Goal: Task Accomplishment & Management: Complete application form

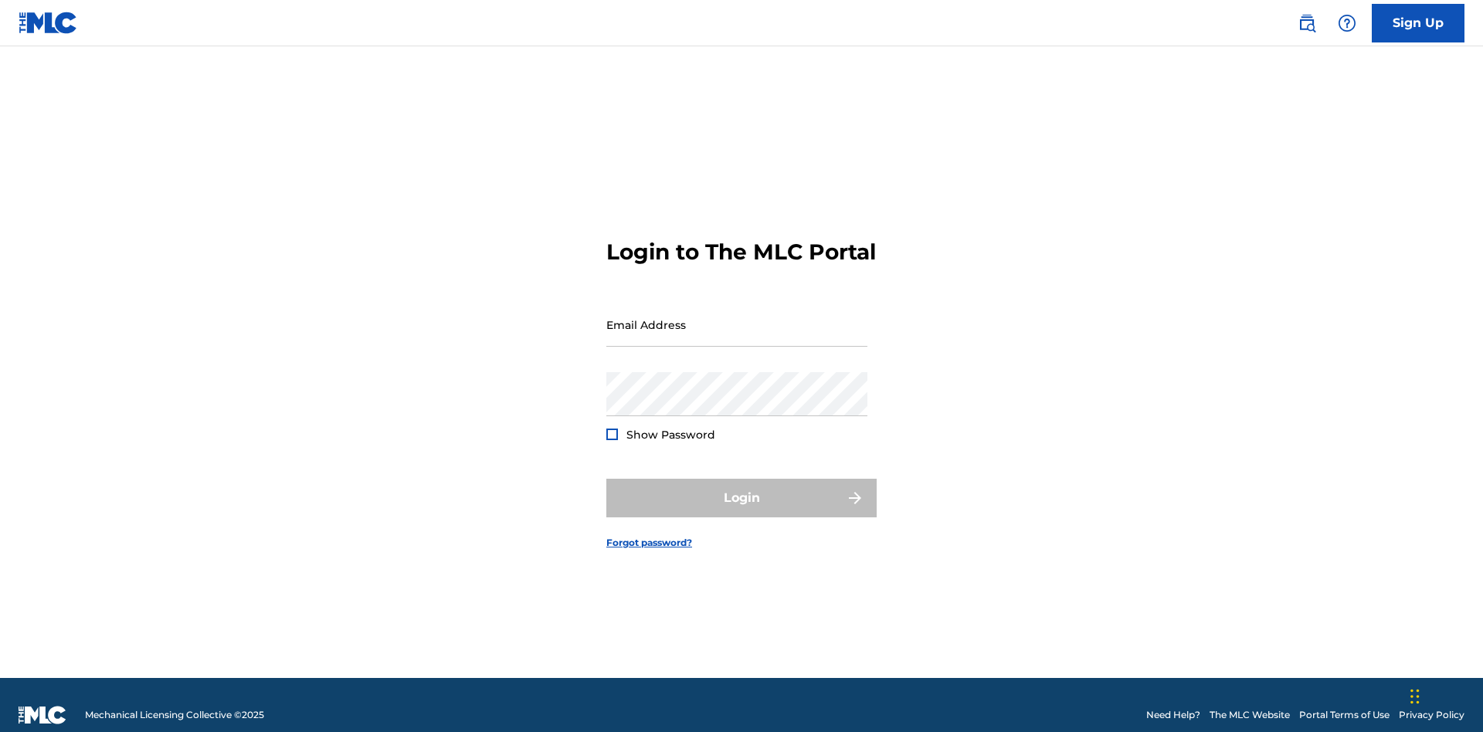
scroll to position [20, 0]
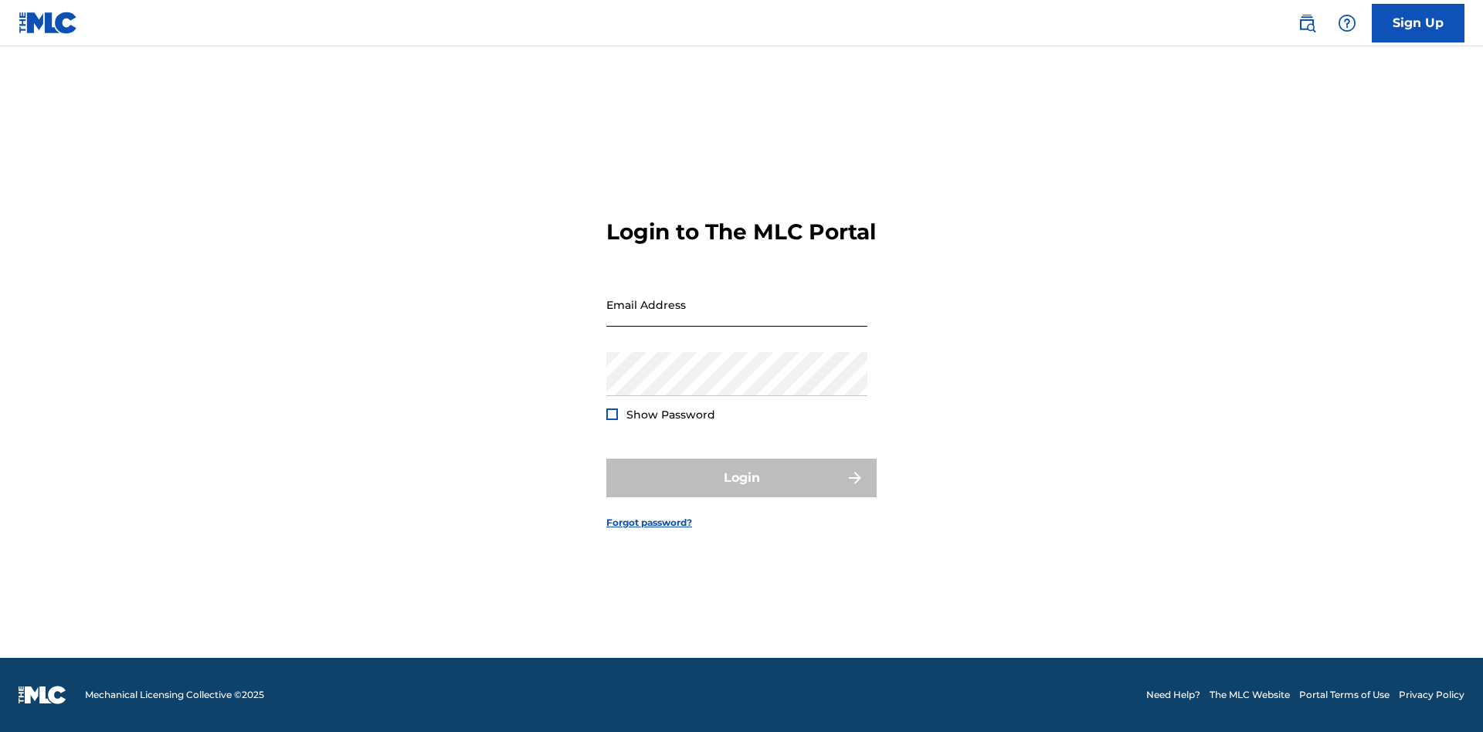
click at [737, 317] on input "Email Address" at bounding box center [736, 305] width 261 height 44
type input "[EMAIL_ADDRESS][DOMAIN_NAME]"
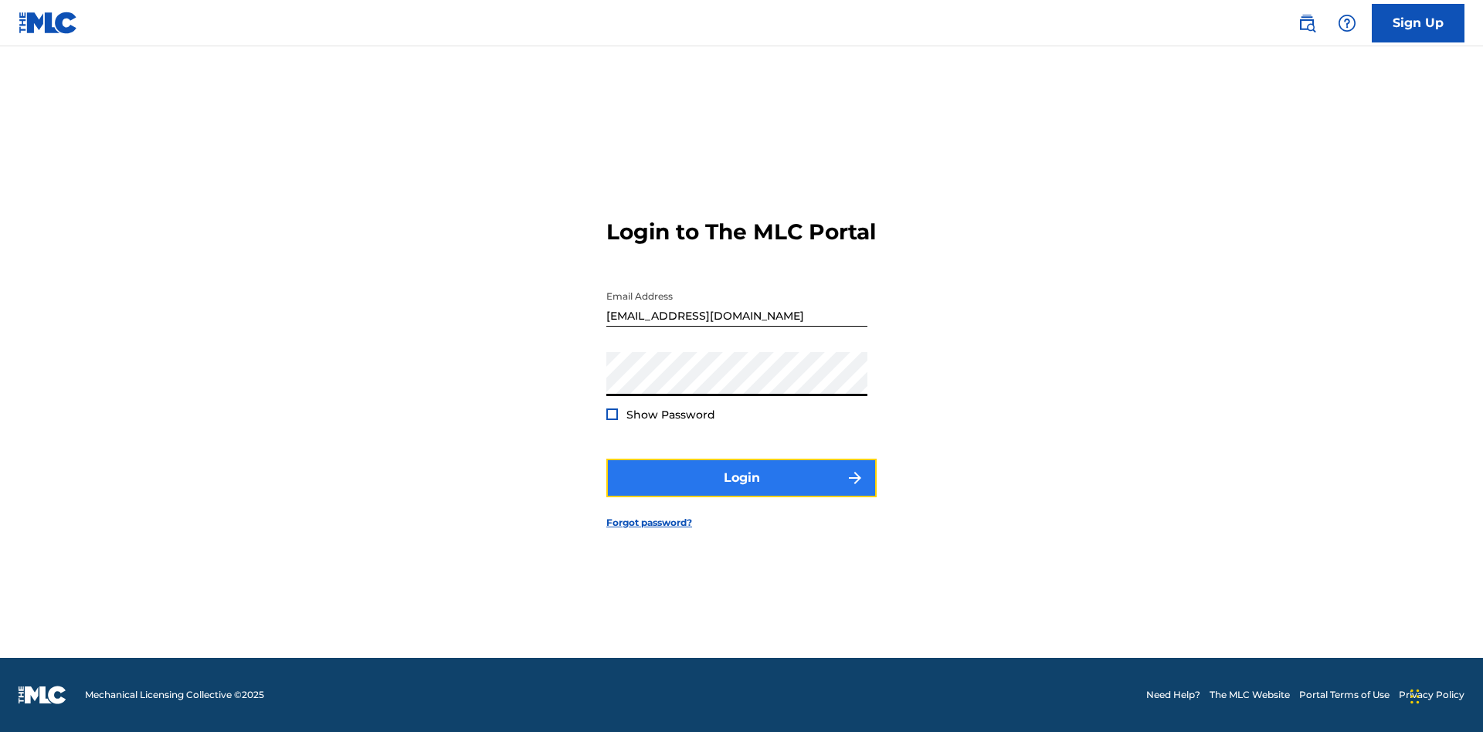
click at [741, 491] on button "Login" at bounding box center [741, 478] width 270 height 39
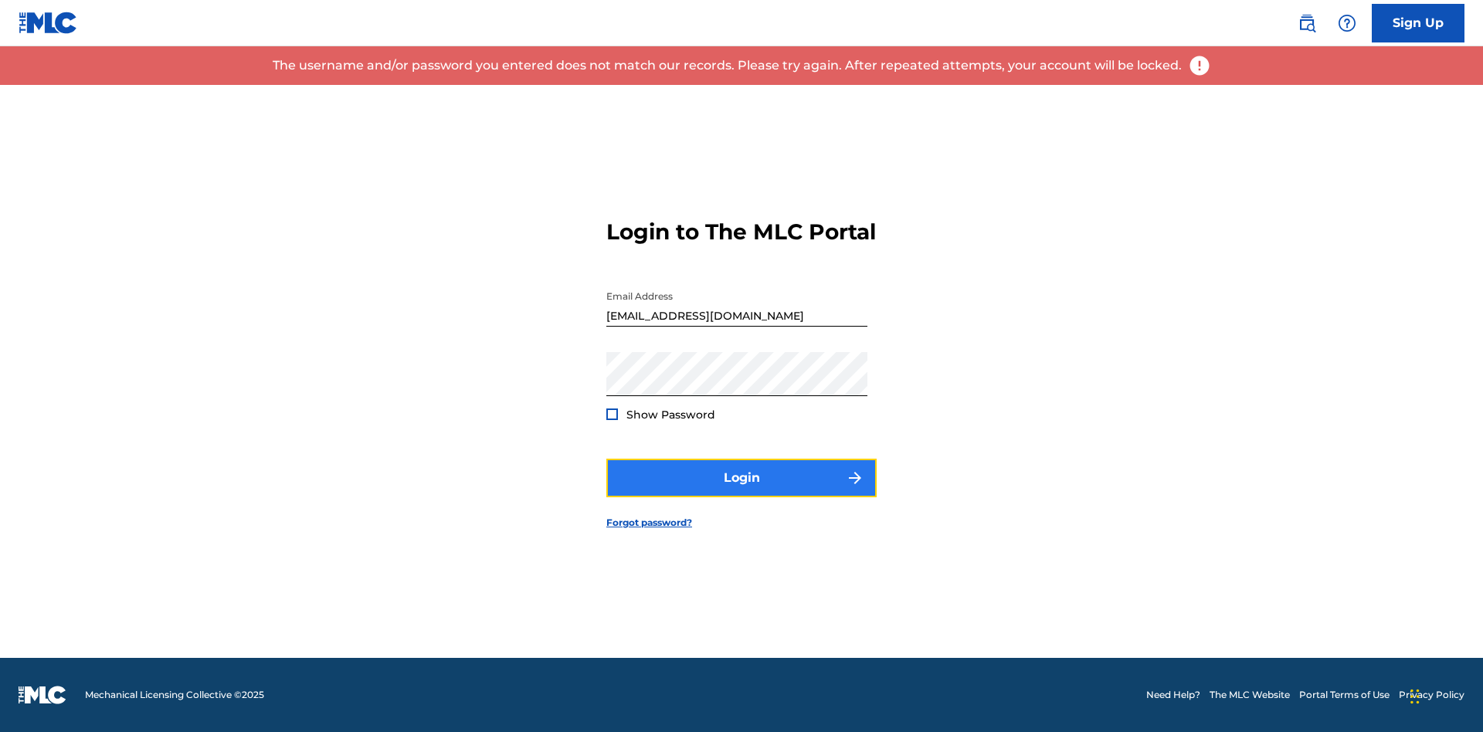
scroll to position [0, 0]
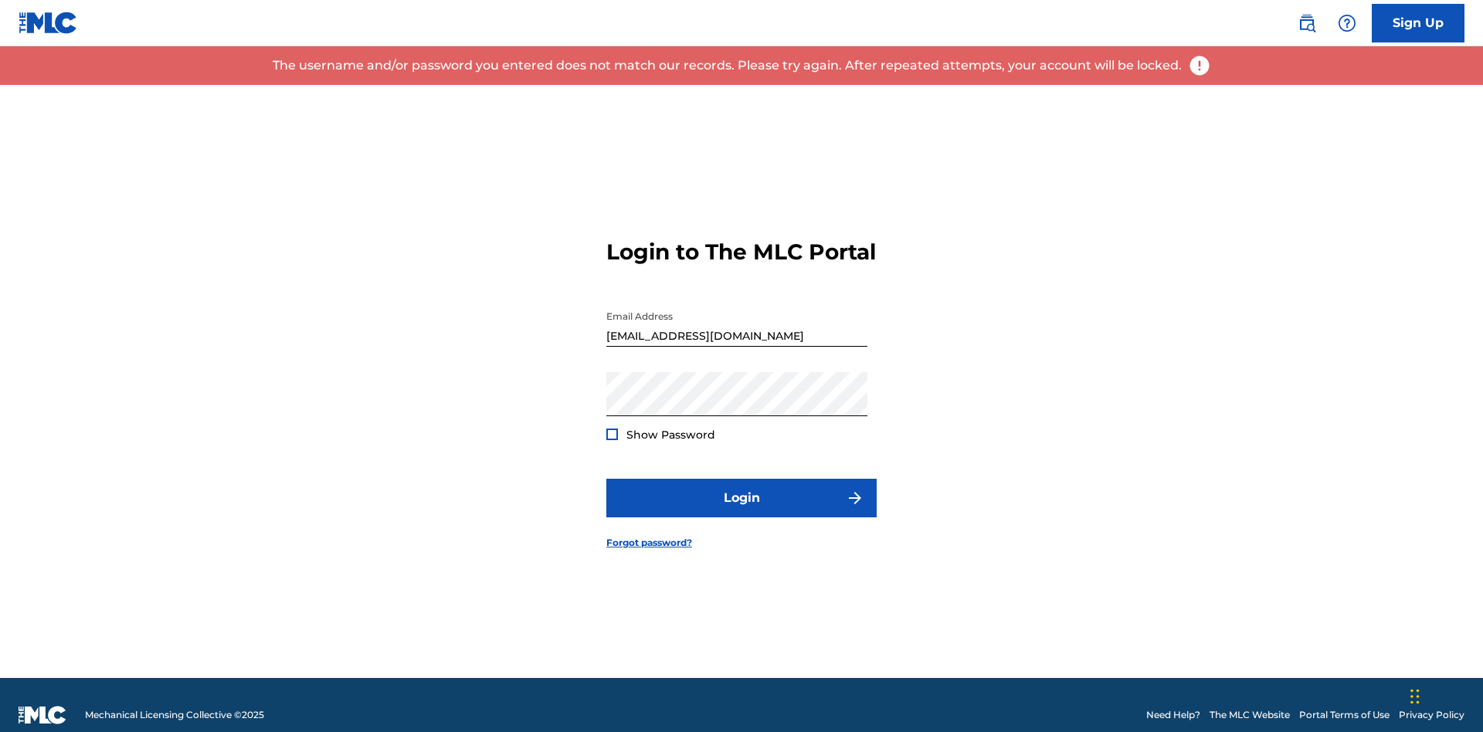
click at [737, 317] on input "[EMAIL_ADDRESS][DOMAIN_NAME]" at bounding box center [736, 325] width 261 height 44
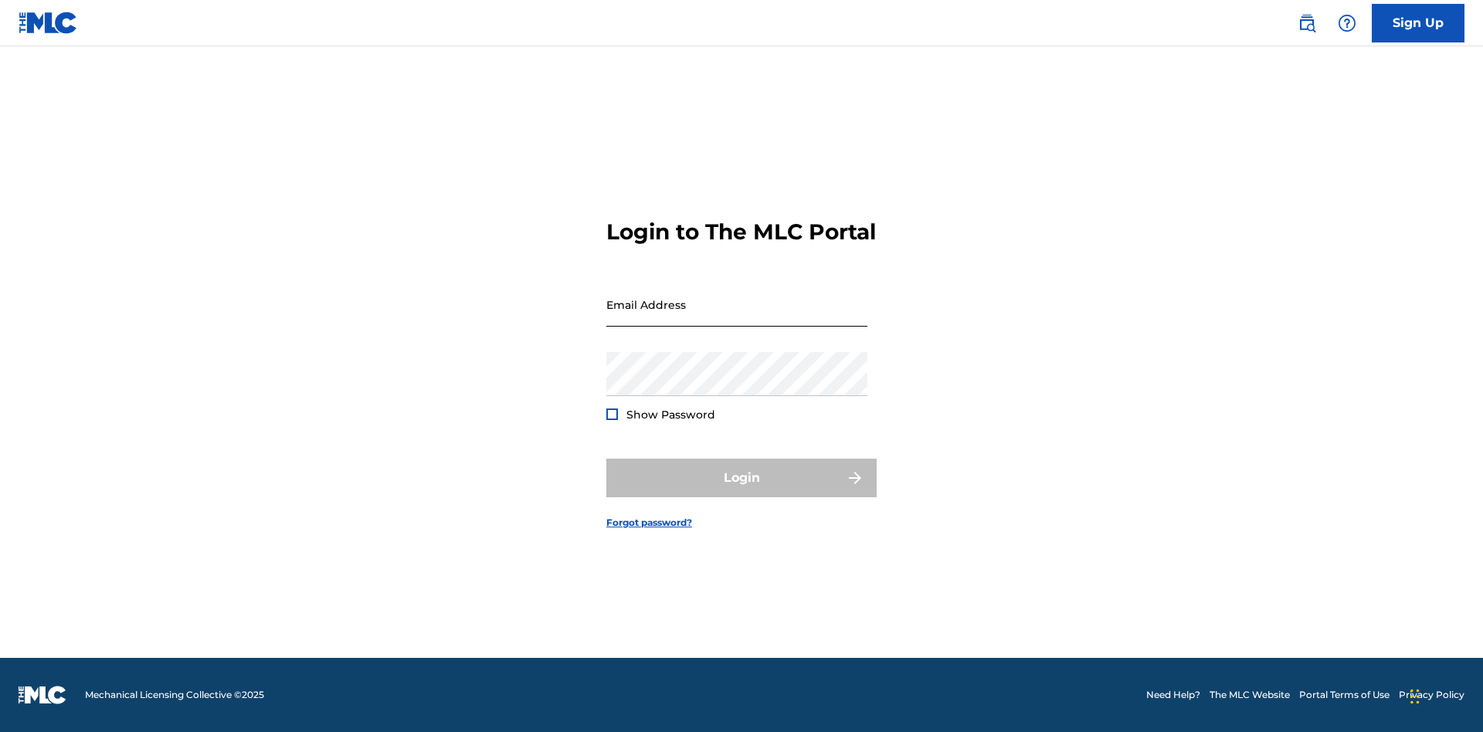
click at [737, 317] on input "Email Address" at bounding box center [736, 305] width 261 height 44
type input "[EMAIL_ADDRESS][DOMAIN_NAME]"
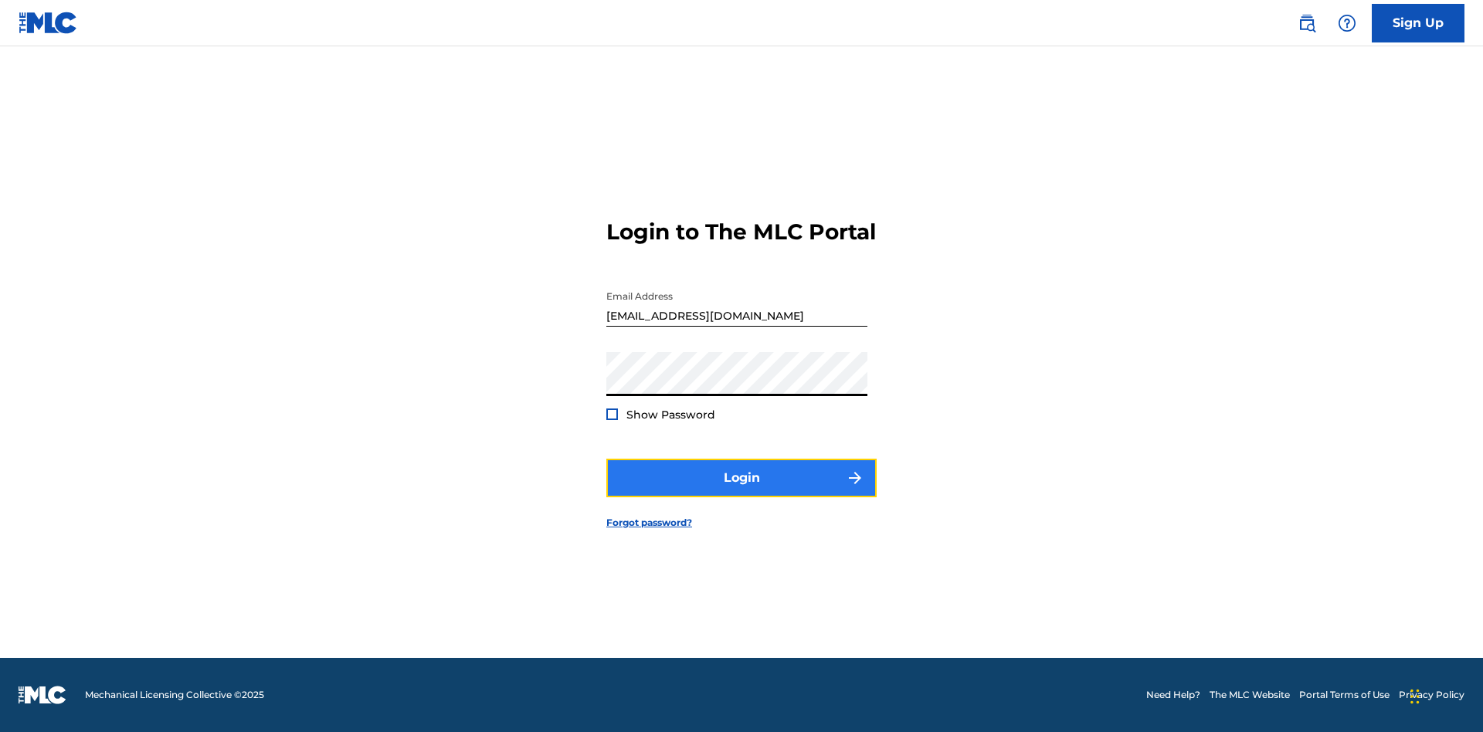
click at [741, 491] on button "Login" at bounding box center [741, 478] width 270 height 39
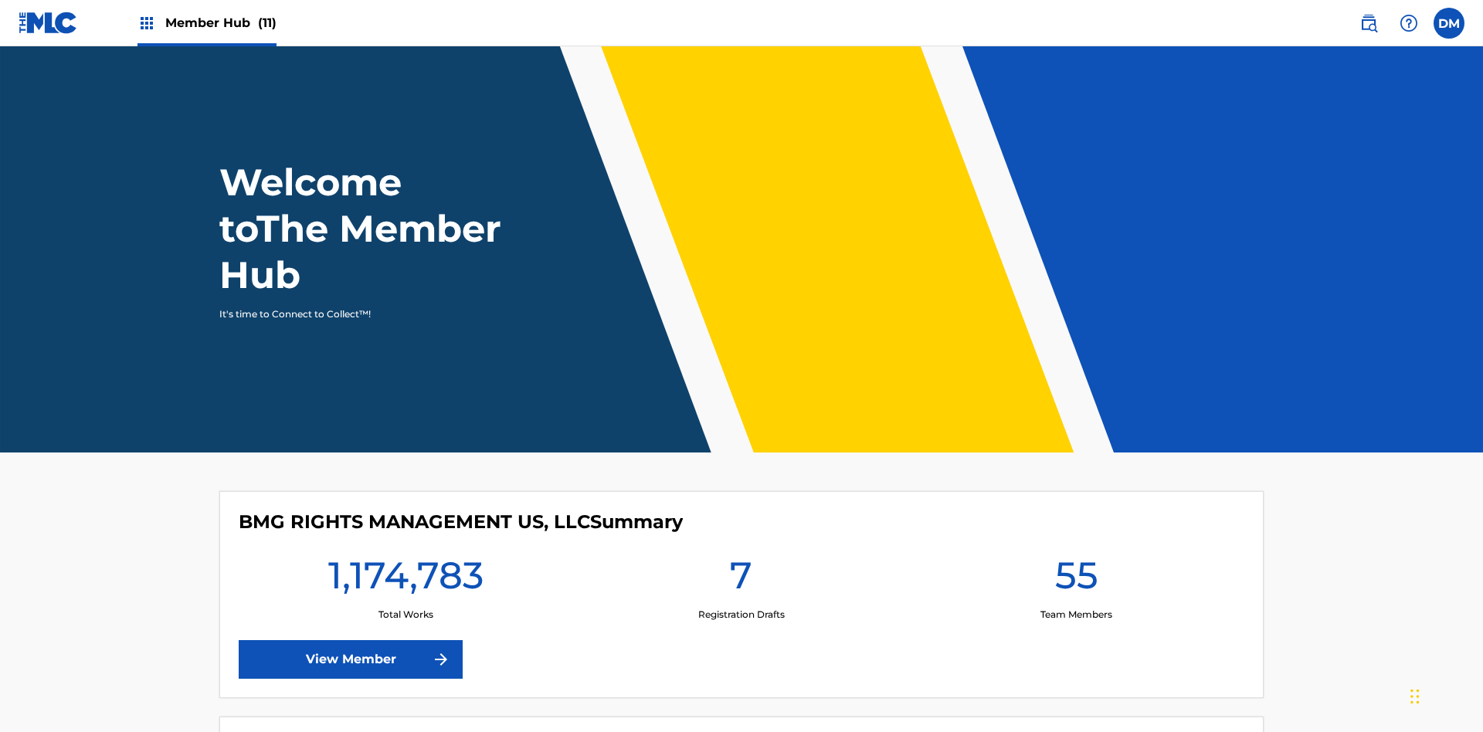
click at [206, 22] on span "Member Hub (11)" at bounding box center [220, 23] width 111 height 18
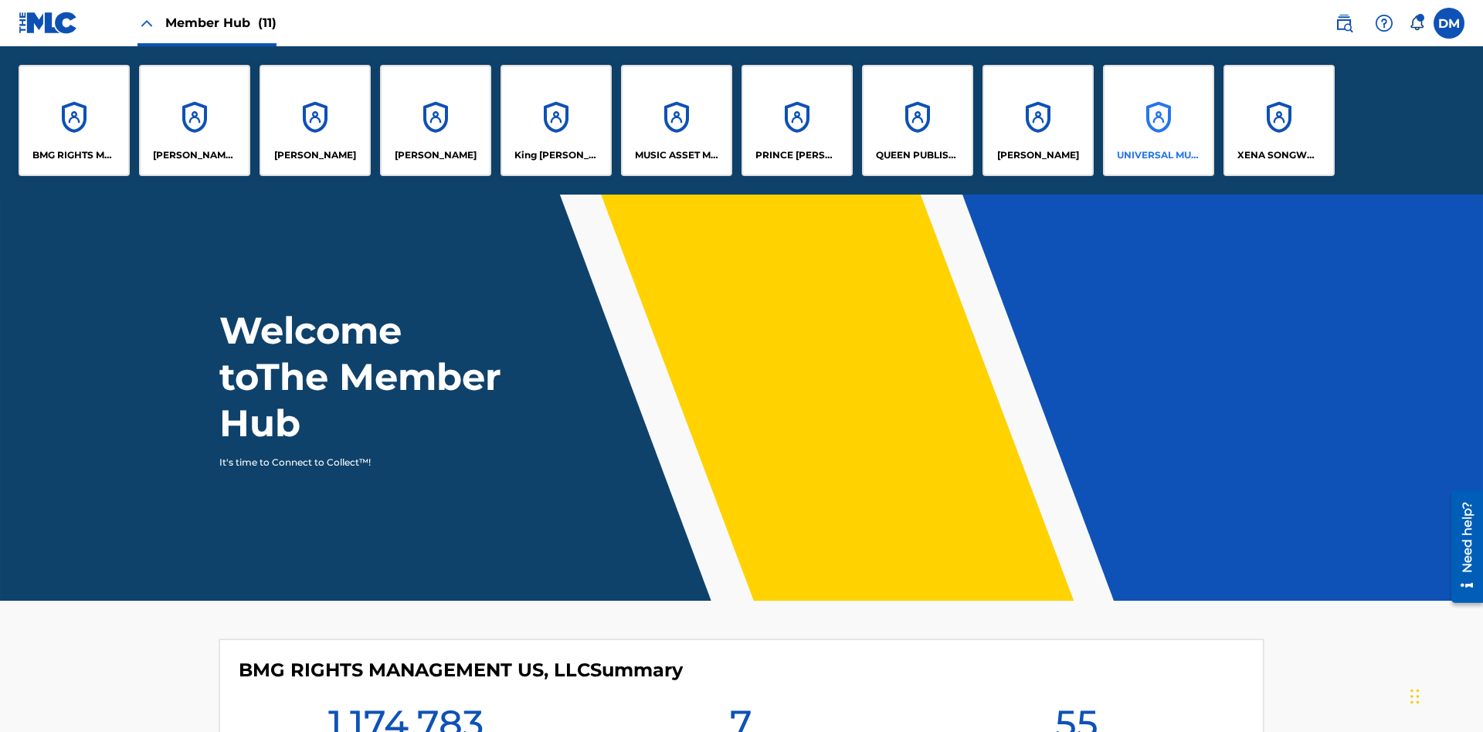
click at [1158, 155] on p "UNIVERSAL MUSIC PUB GROUP" at bounding box center [1159, 155] width 84 height 14
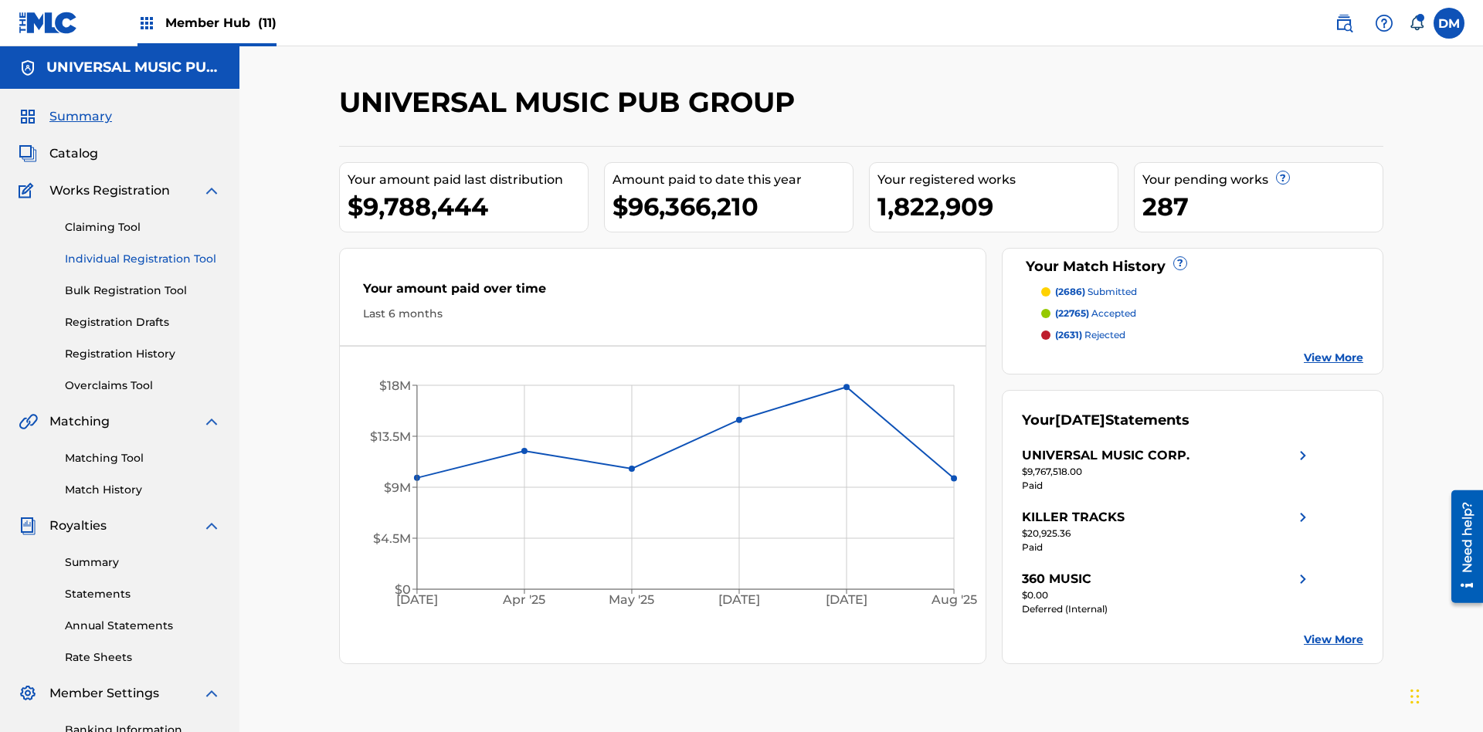
click at [143, 251] on link "Individual Registration Tool" at bounding box center [143, 259] width 156 height 16
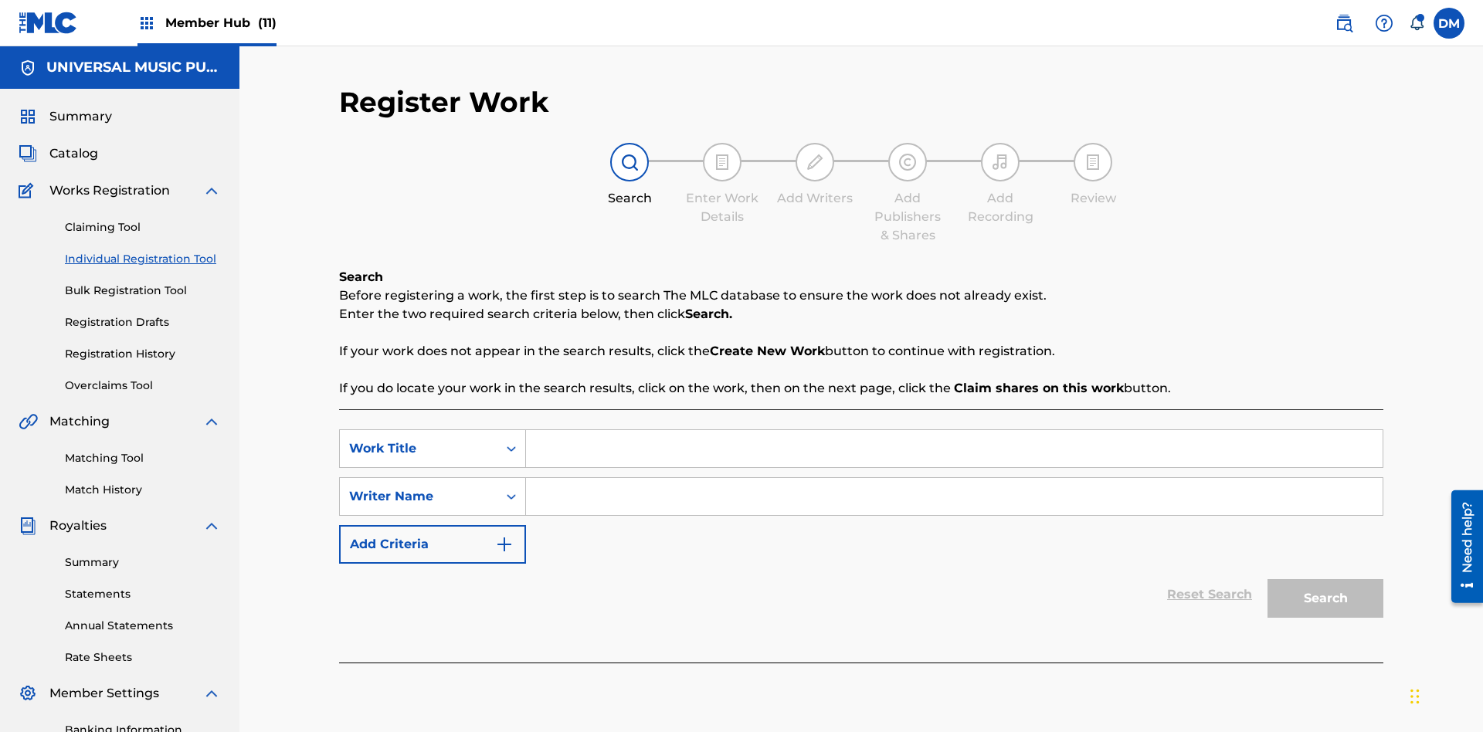
click at [954, 430] on input "Search Form" at bounding box center [954, 448] width 856 height 37
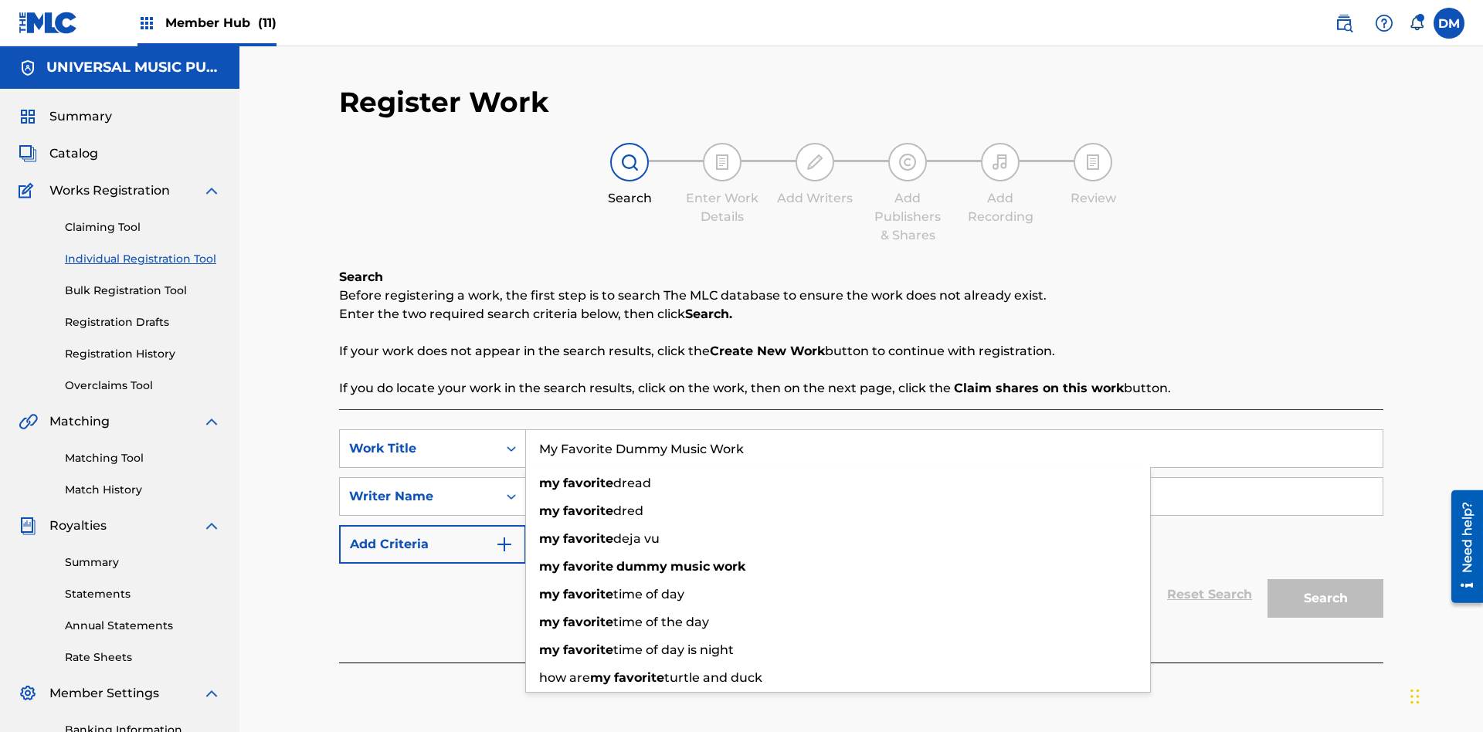
click at [954, 478] on input "Search Form" at bounding box center [954, 496] width 856 height 37
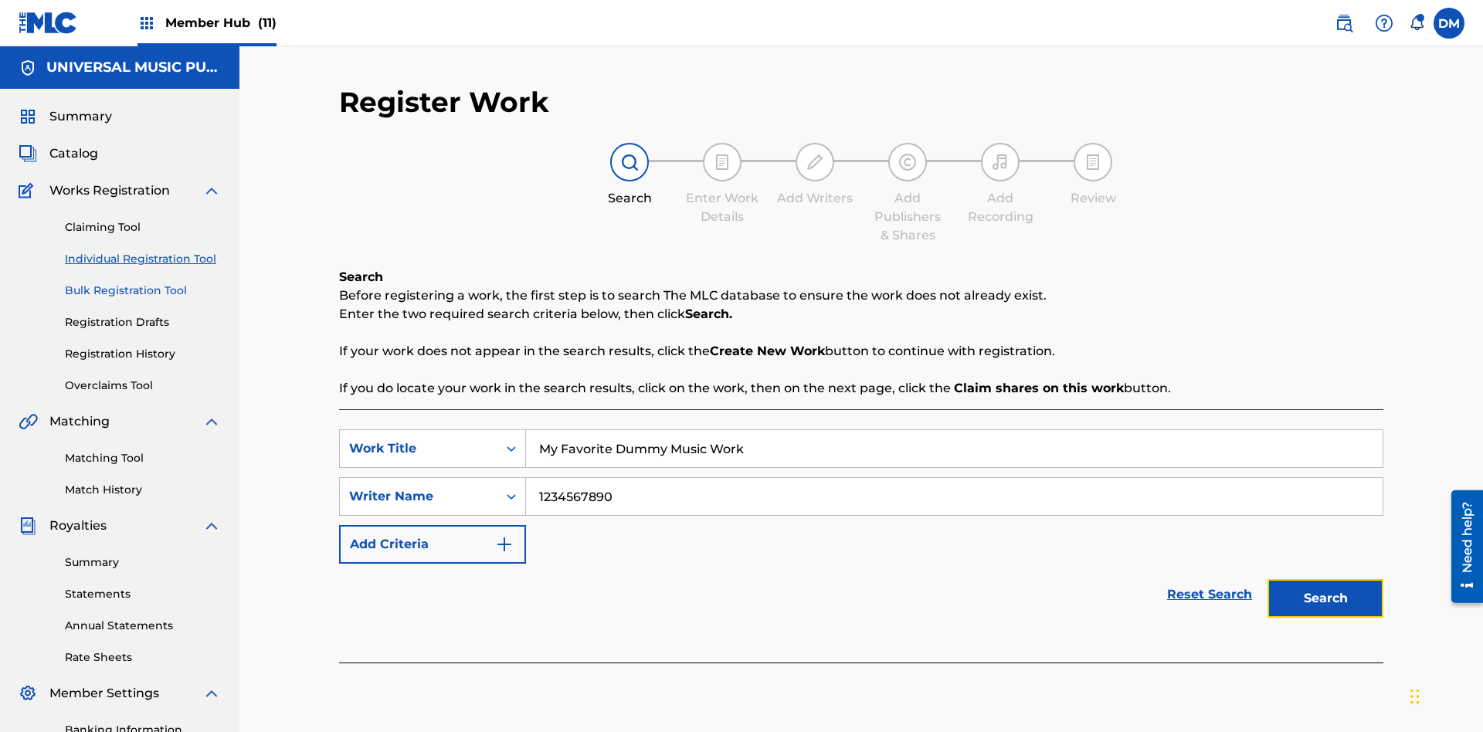
click at [1325, 579] on button "Search" at bounding box center [1325, 598] width 116 height 39
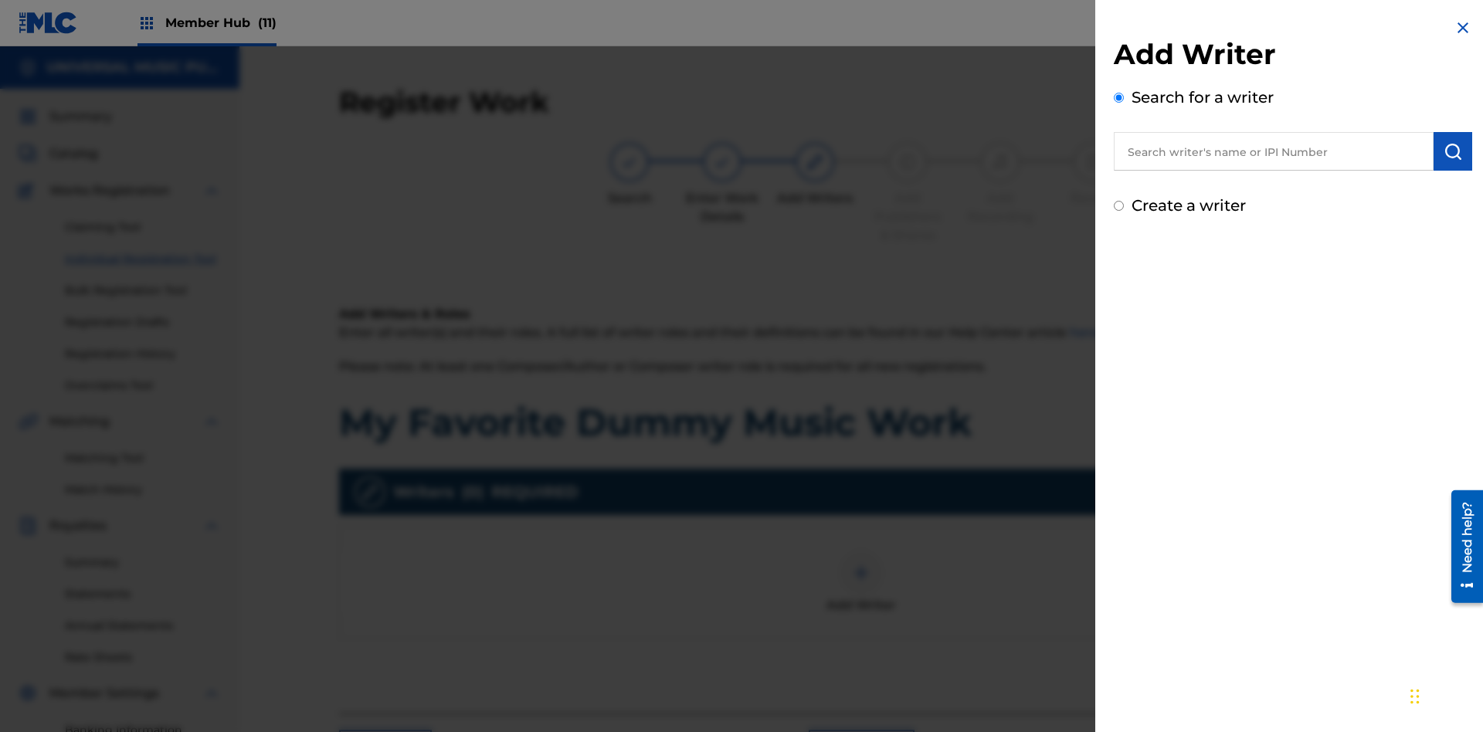
click at [1273, 151] on input "text" at bounding box center [1274, 151] width 320 height 39
click at [1452, 151] on img "submit" at bounding box center [1452, 151] width 19 height 19
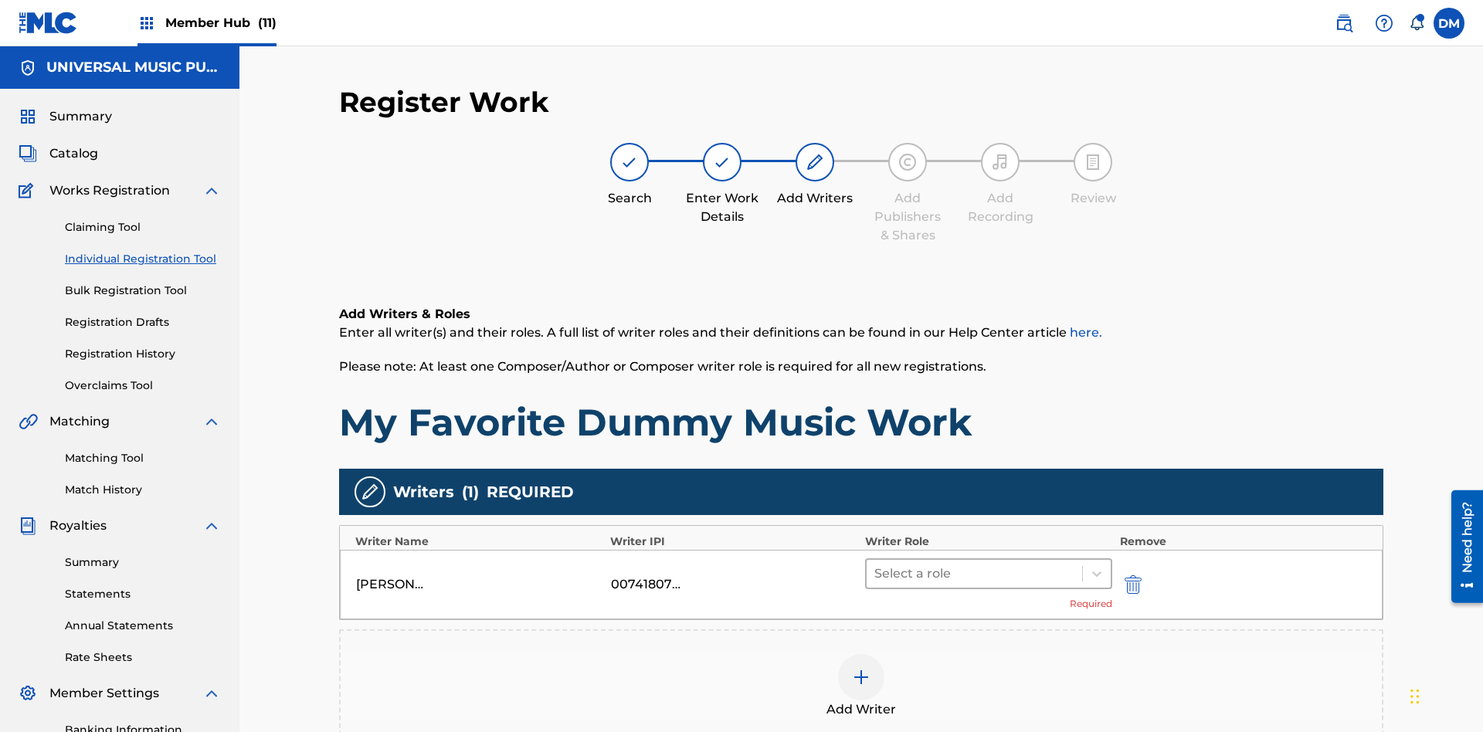
click at [876, 564] on input "text" at bounding box center [875, 573] width 3 height 19
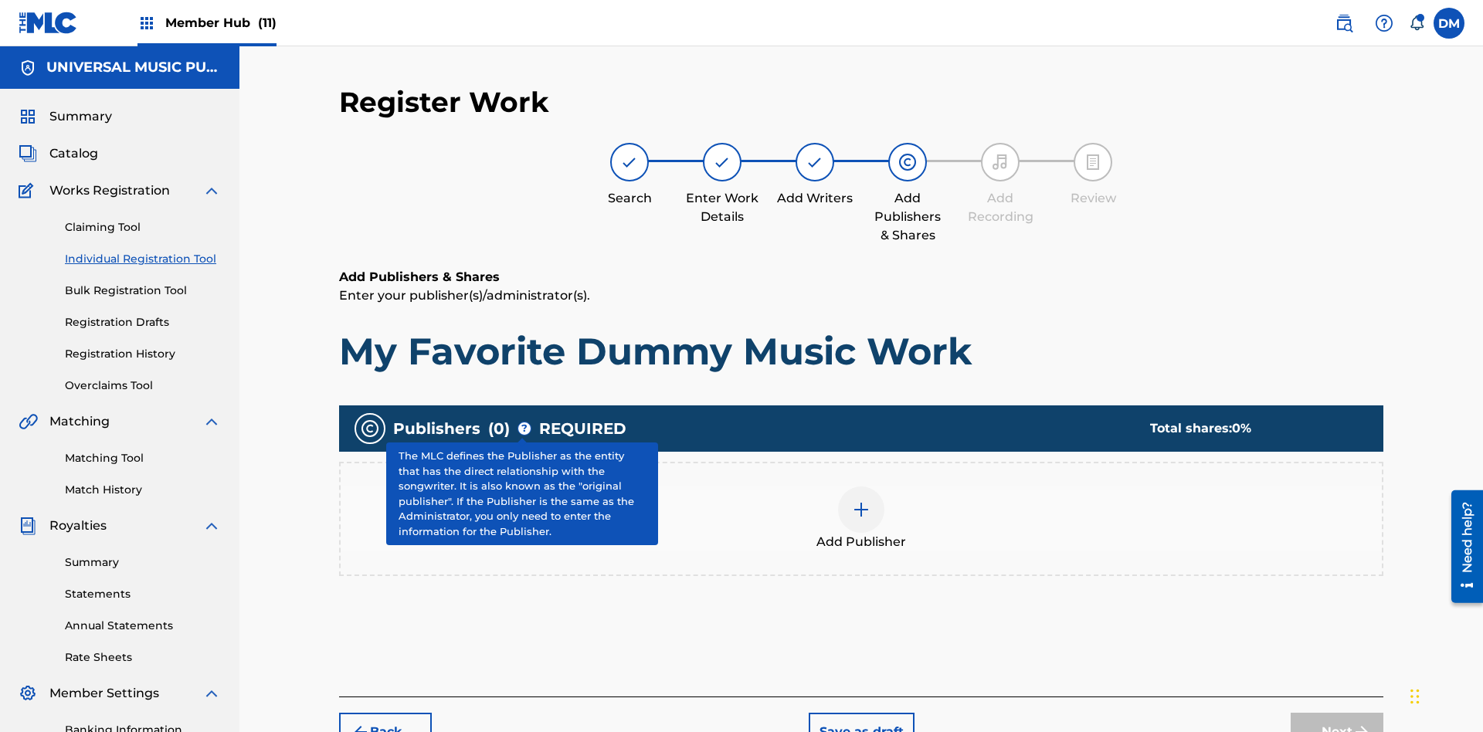
click at [861, 500] on img at bounding box center [861, 509] width 19 height 19
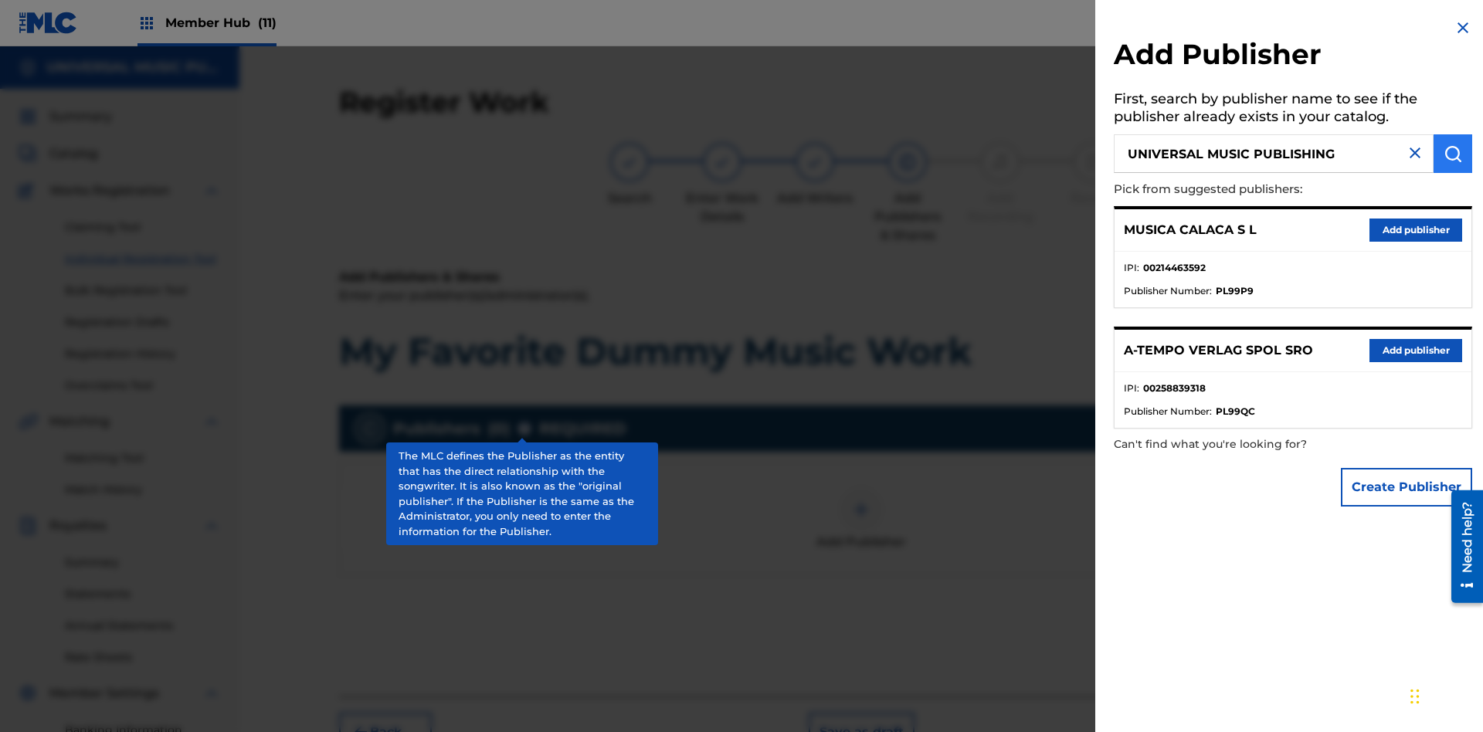
type input "UNIVERSAL MUSIC PUBLISHING"
click at [1452, 154] on img "submit" at bounding box center [1452, 153] width 19 height 19
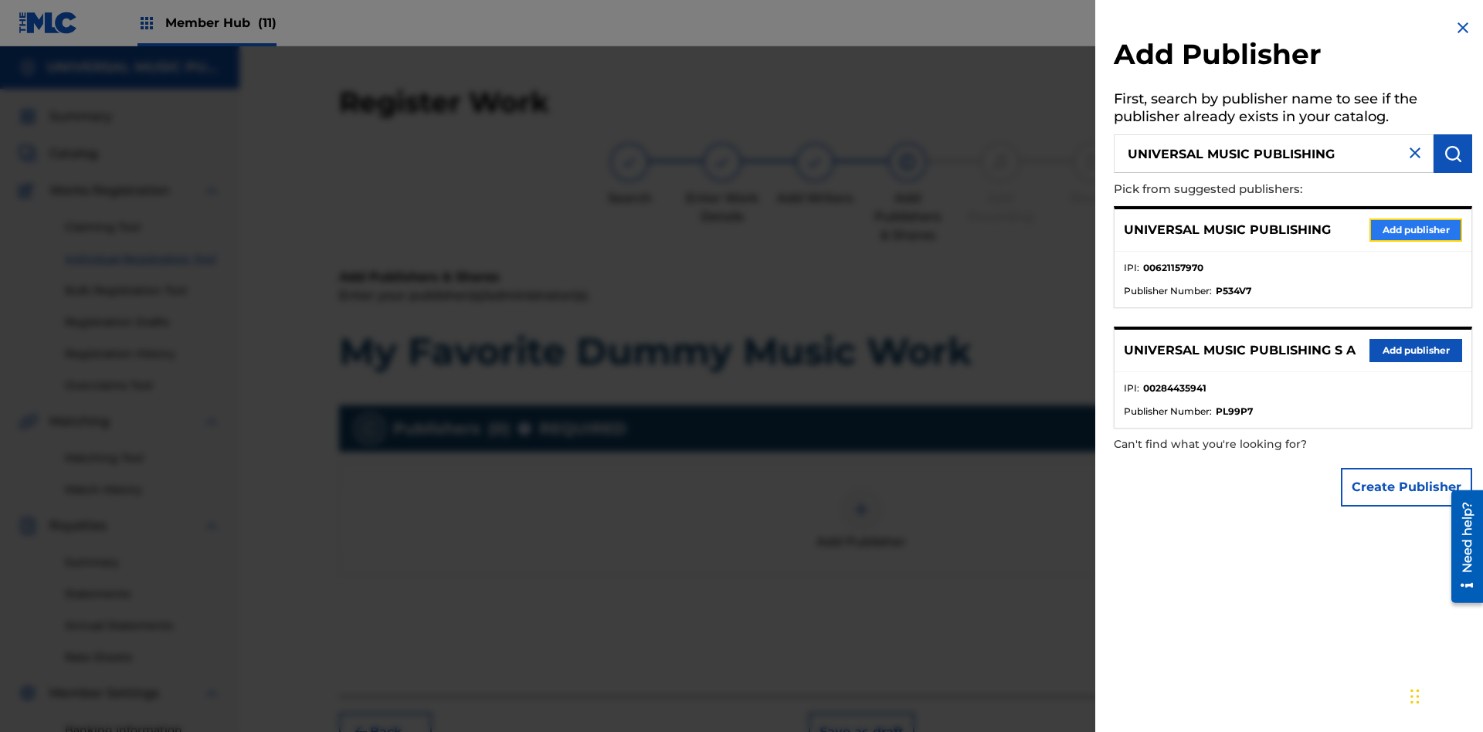
click at [1415, 229] on button "Add publisher" at bounding box center [1415, 230] width 93 height 23
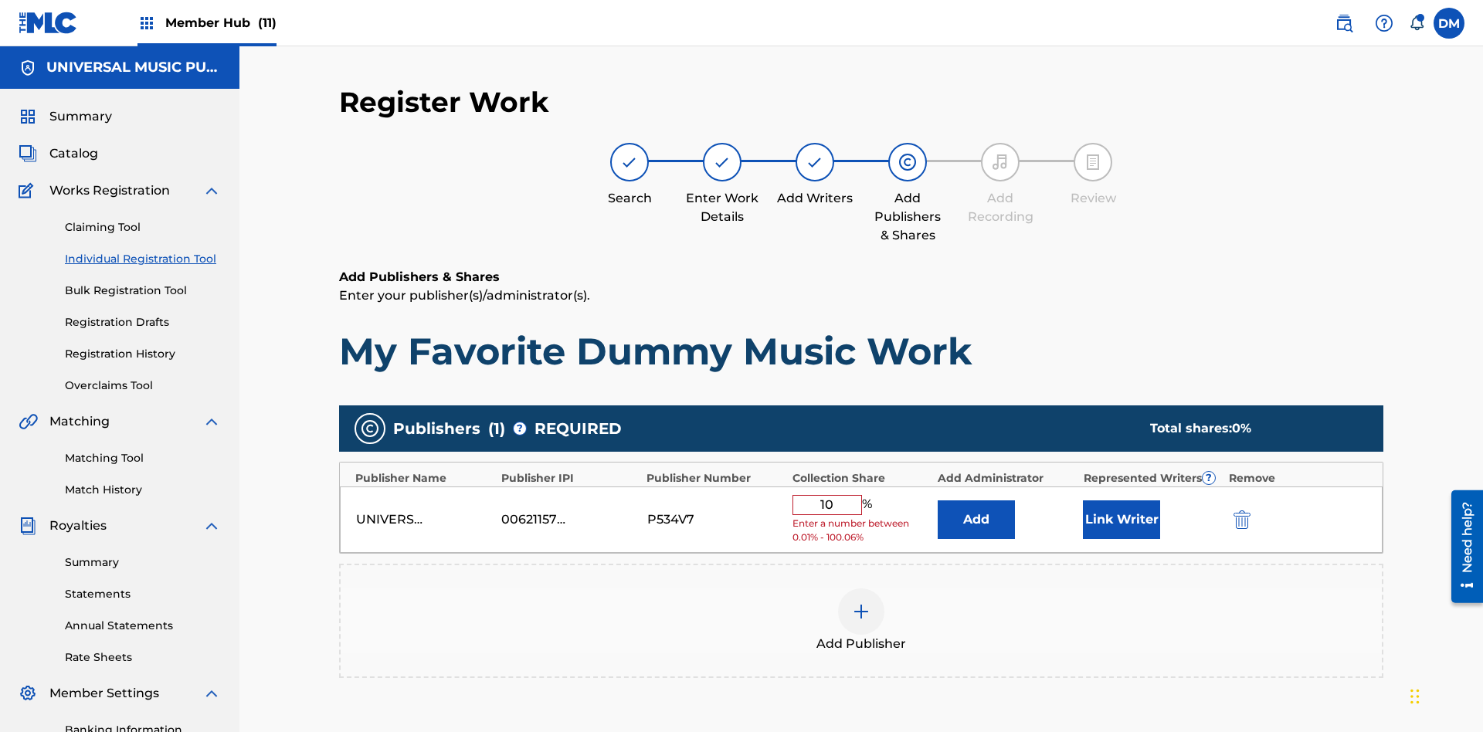
type input "100"
